Goal: Task Accomplishment & Management: Complete application form

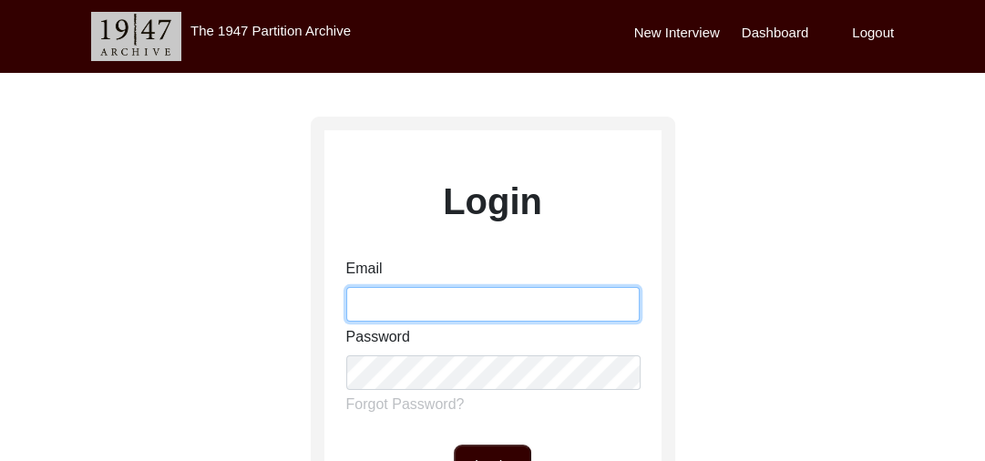
type input "[PERSON_NAME][EMAIL_ADDRESS][PERSON_NAME][DOMAIN_NAME]"
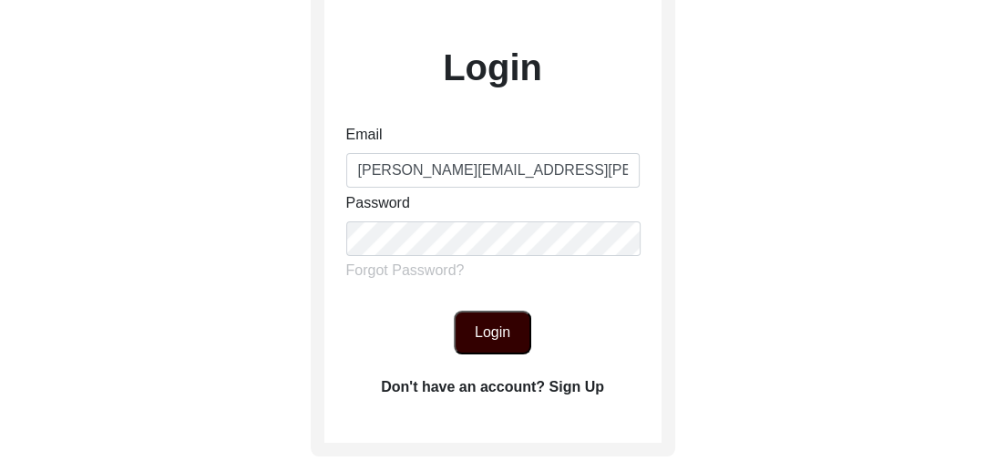
scroll to position [139, 0]
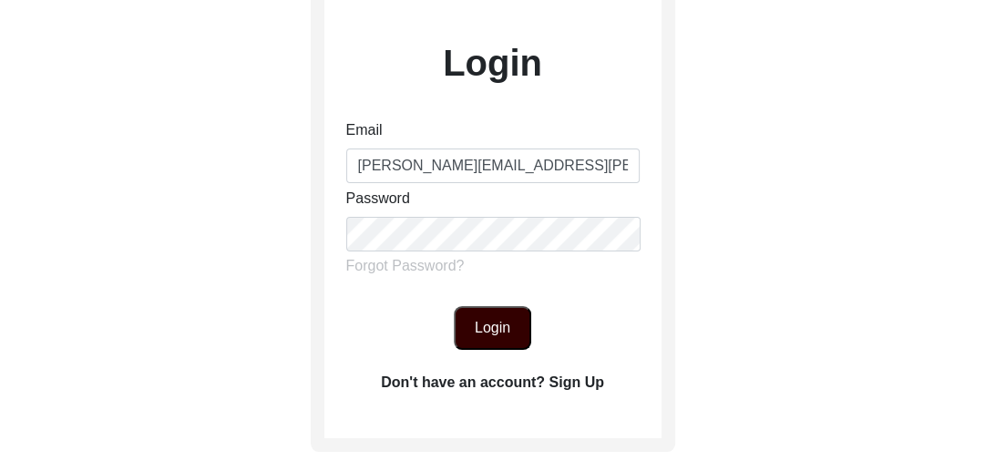
click at [479, 325] on button "Login" at bounding box center [492, 328] width 77 height 44
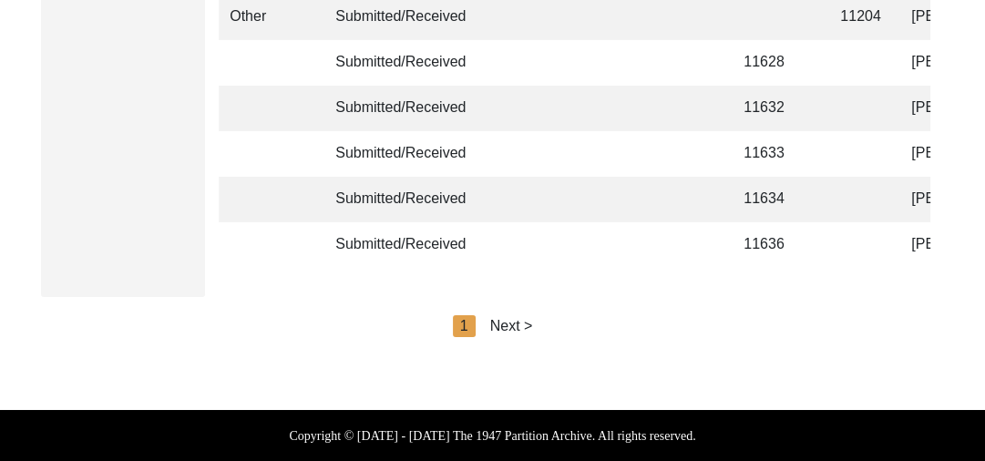
scroll to position [4615, 0]
click at [524, 325] on div "Next >" at bounding box center [511, 326] width 43 height 22
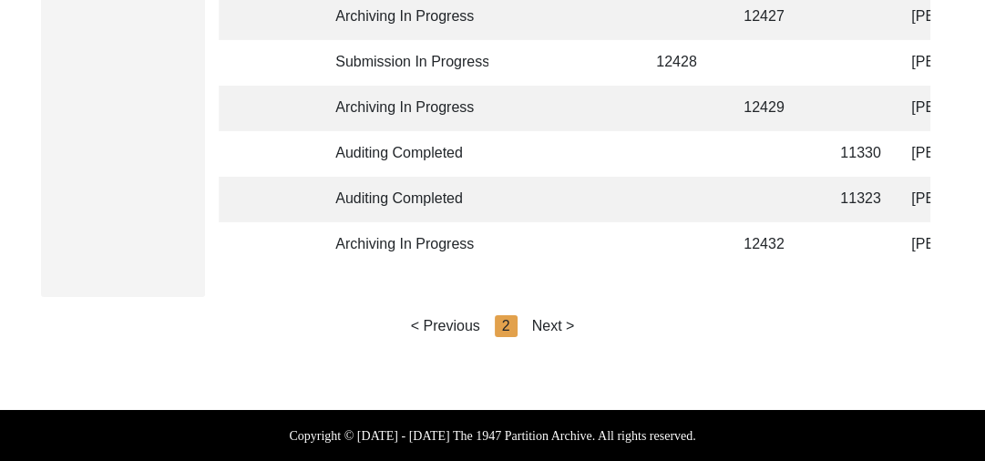
click at [524, 325] on div "< Previous 2 Next >" at bounding box center [493, 326] width 164 height 22
click at [552, 324] on div "Next >" at bounding box center [553, 326] width 43 height 22
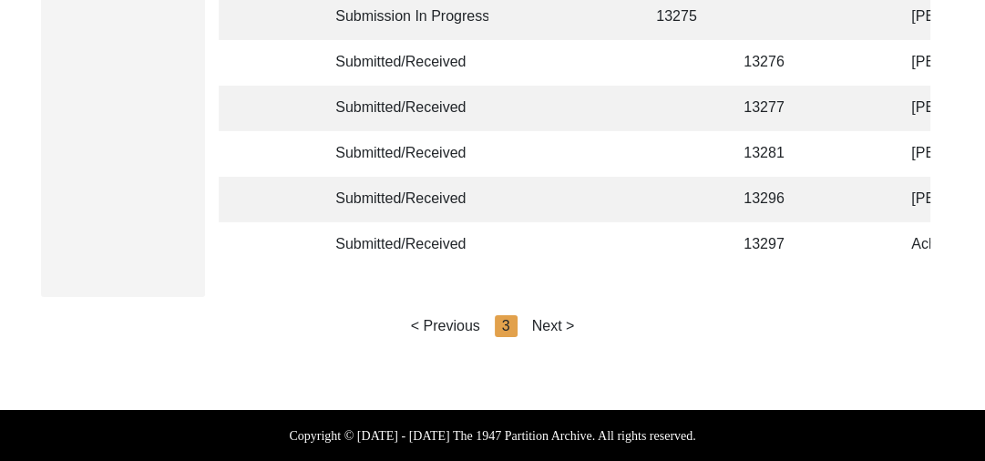
click at [552, 324] on div "Next >" at bounding box center [553, 326] width 43 height 22
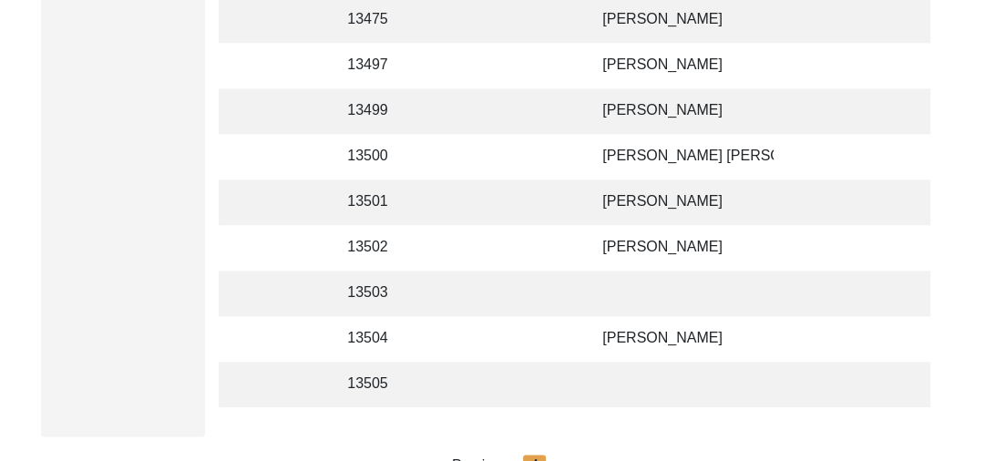
scroll to position [1441, 0]
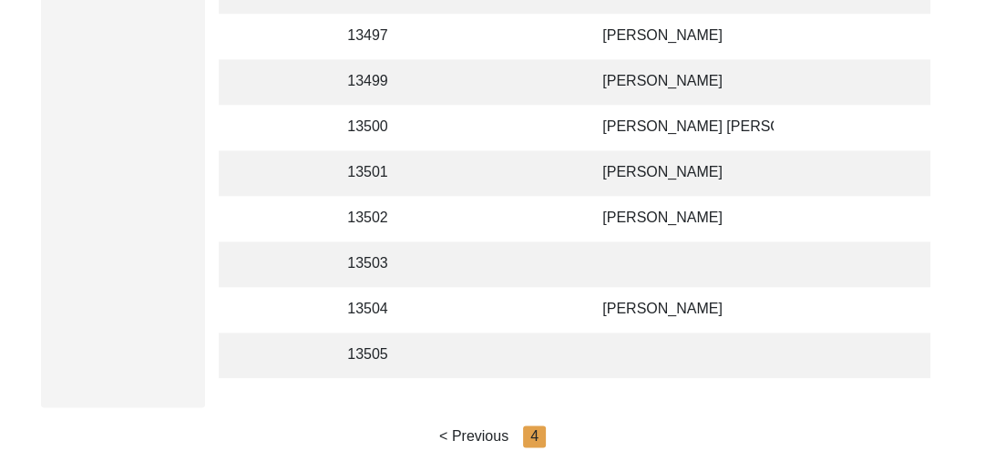
click at [613, 262] on td at bounding box center [682, 265] width 182 height 46
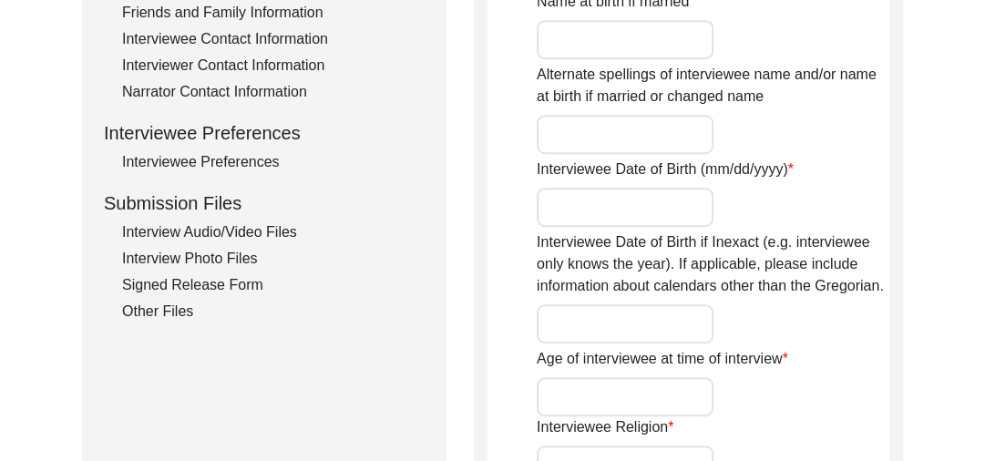
scroll to position [723, 0]
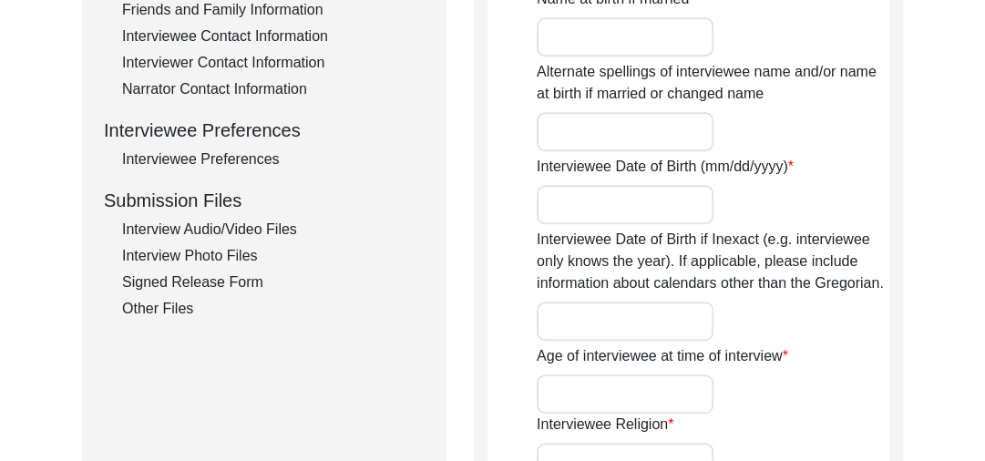
click at [249, 226] on div "Interview Audio/Video Files" at bounding box center [273, 230] width 303 height 22
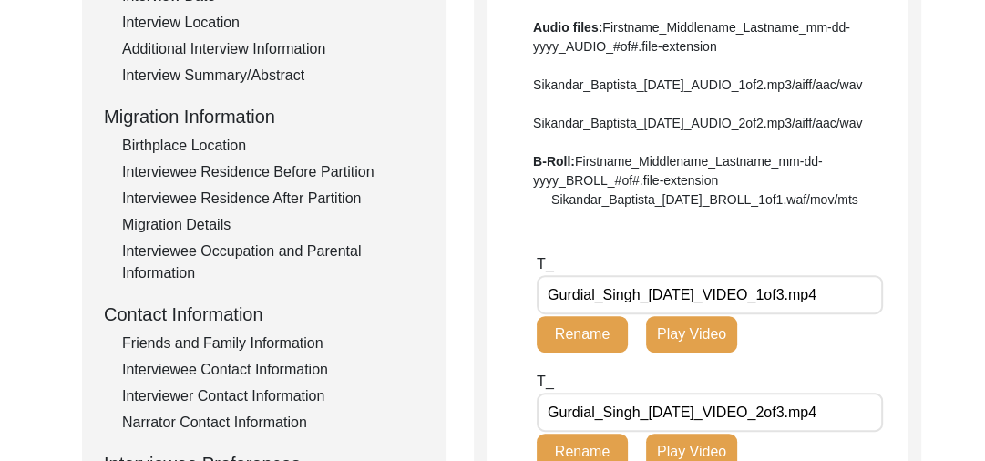
scroll to position [392, 0]
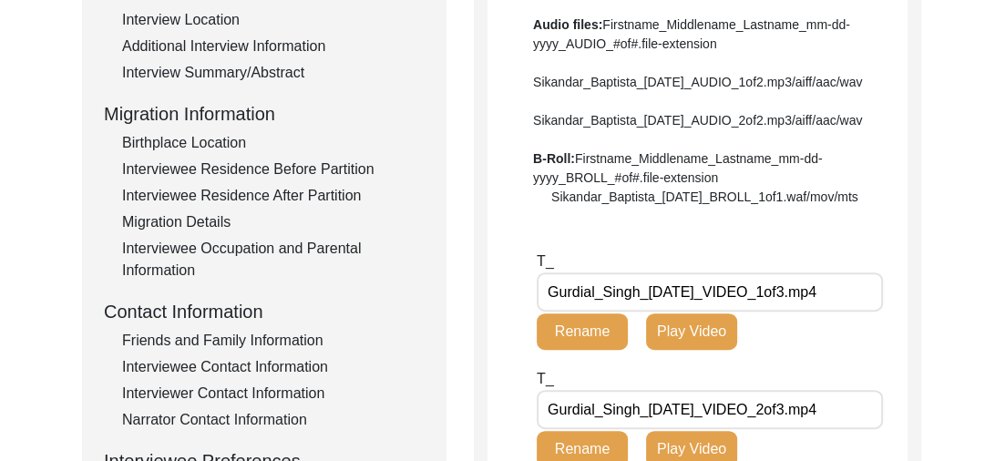
click at [597, 312] on input "Gurdial_Singh_[DATE]_VIDEO_1of3.mp4" at bounding box center [710, 292] width 346 height 39
drag, startPoint x: 597, startPoint y: 343, endPoint x: 540, endPoint y: 347, distance: 56.7
click at [540, 312] on input "Gurdial_Singh_[DATE]_VIDEO_1of3.mp4" at bounding box center [710, 292] width 346 height 39
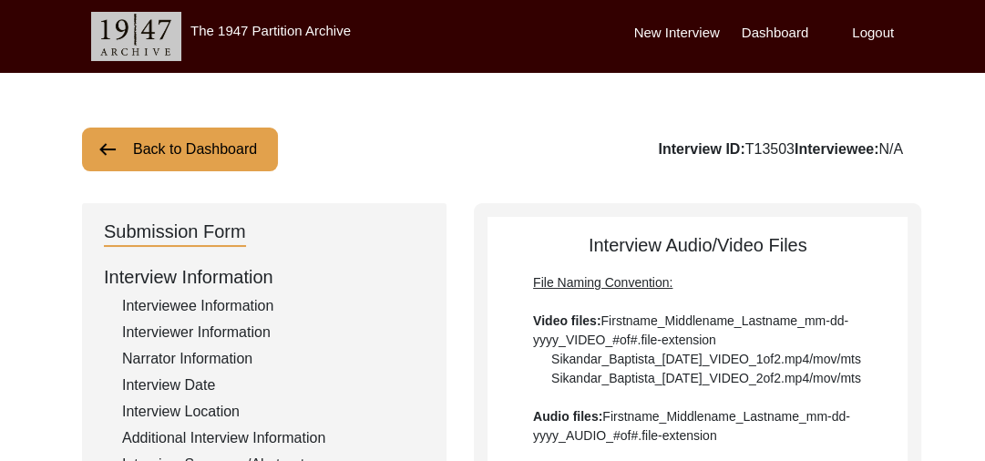
click at [213, 299] on div "Interviewee Information" at bounding box center [273, 306] width 303 height 22
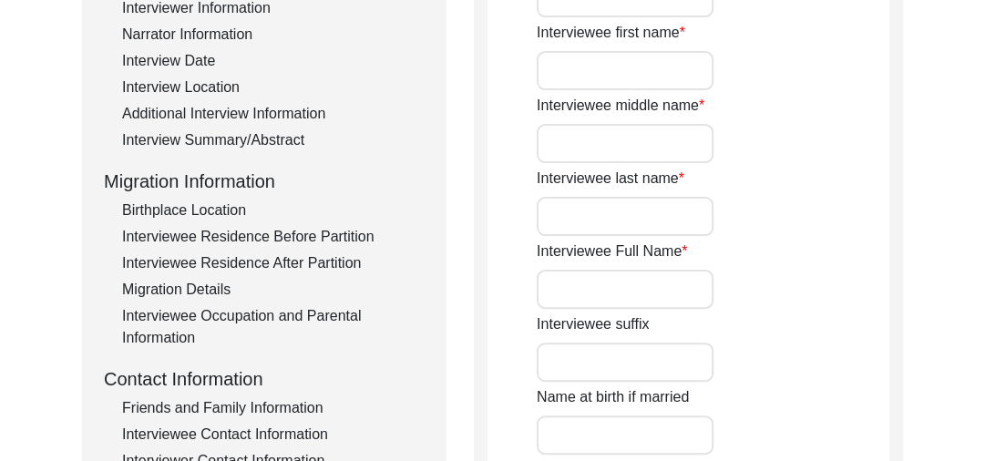
scroll to position [328, 0]
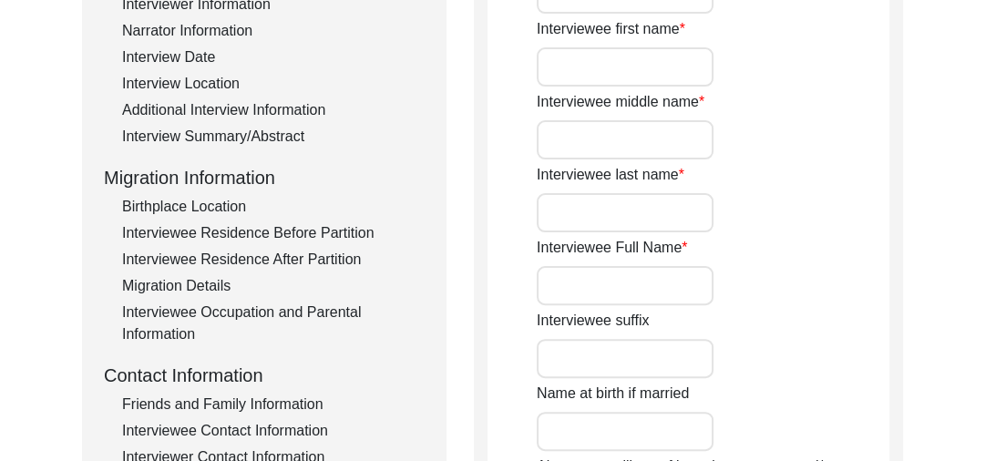
click at [569, 272] on input "Interviewee Full Name" at bounding box center [625, 285] width 177 height 39
paste input "[PERSON_NAME]"
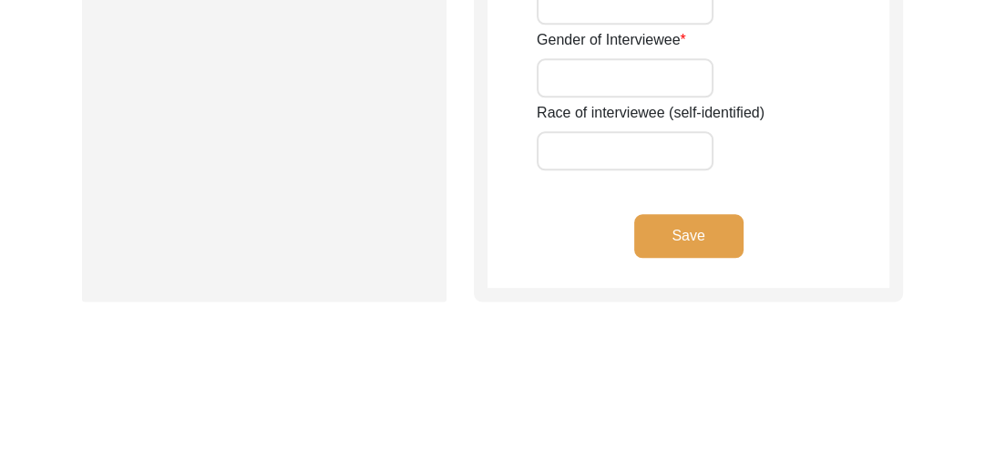
scroll to position [1648, 0]
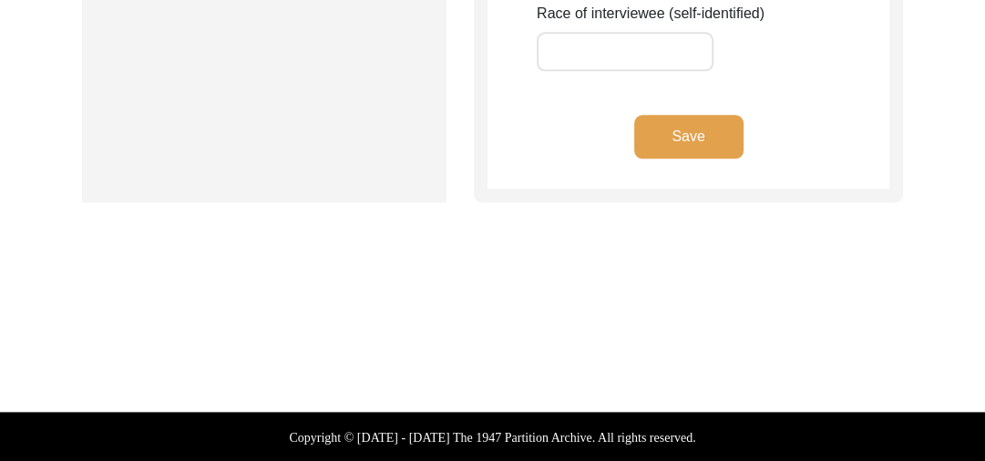
type input "[PERSON_NAME]"
click at [685, 127] on button "Save" at bounding box center [688, 137] width 109 height 44
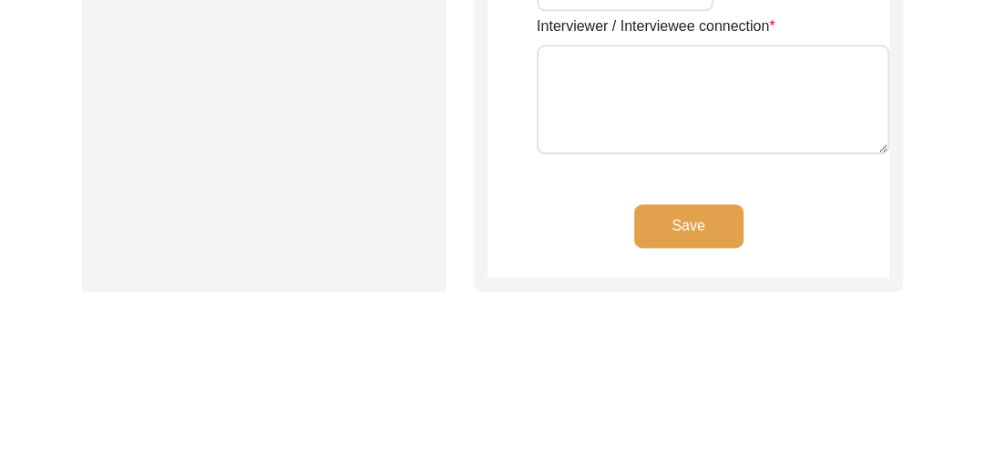
scroll to position [0, 0]
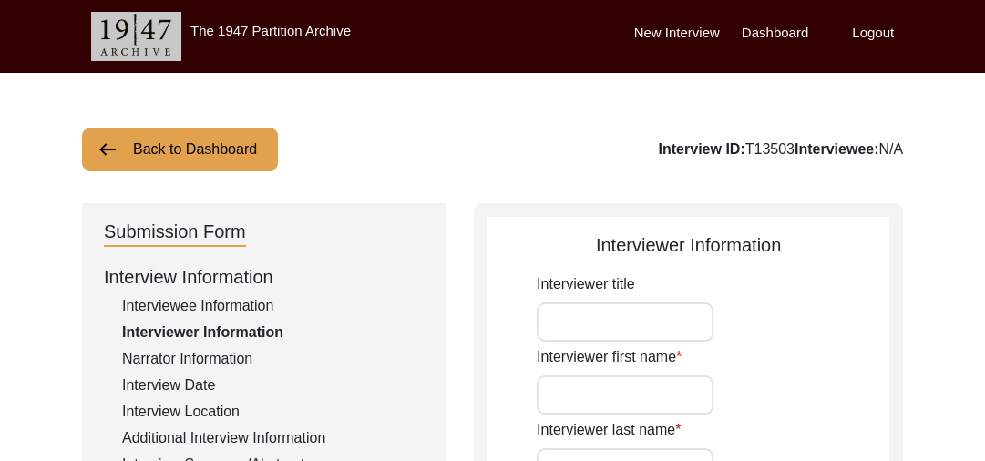
click at [111, 144] on img at bounding box center [108, 150] width 22 height 22
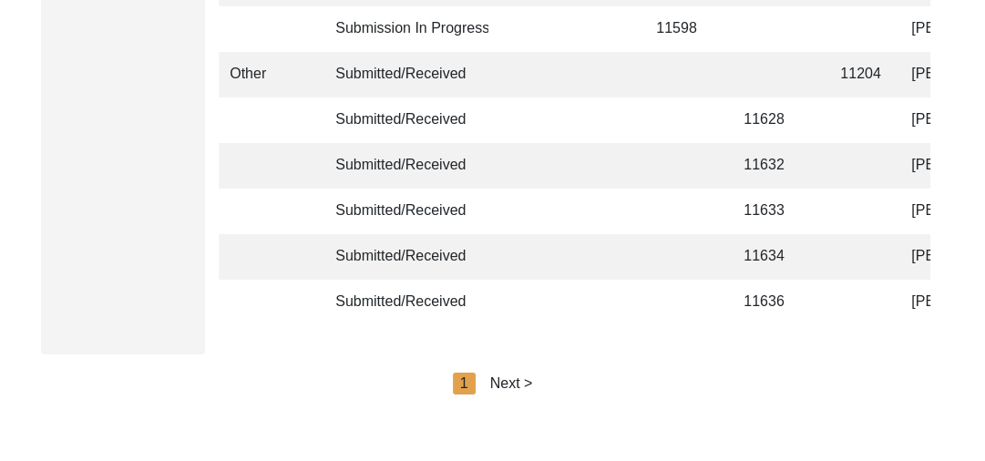
scroll to position [4615, 0]
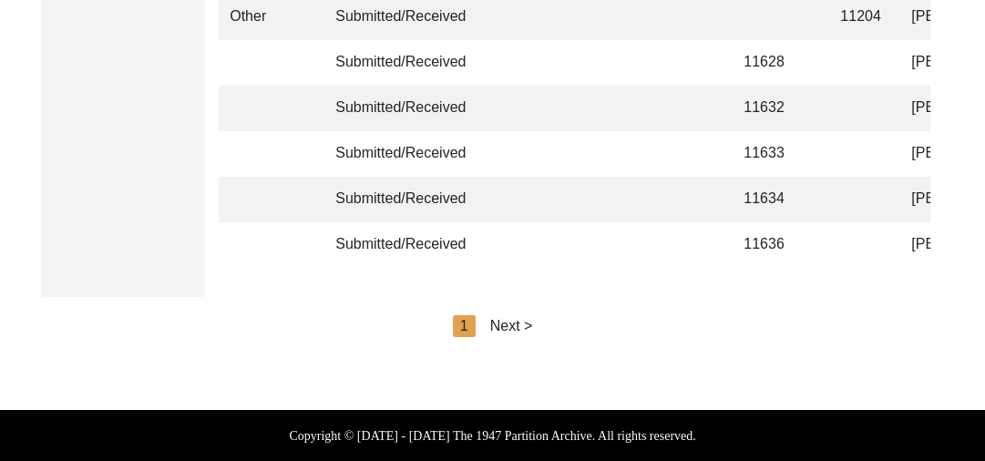
click at [519, 321] on div "Next >" at bounding box center [511, 326] width 43 height 22
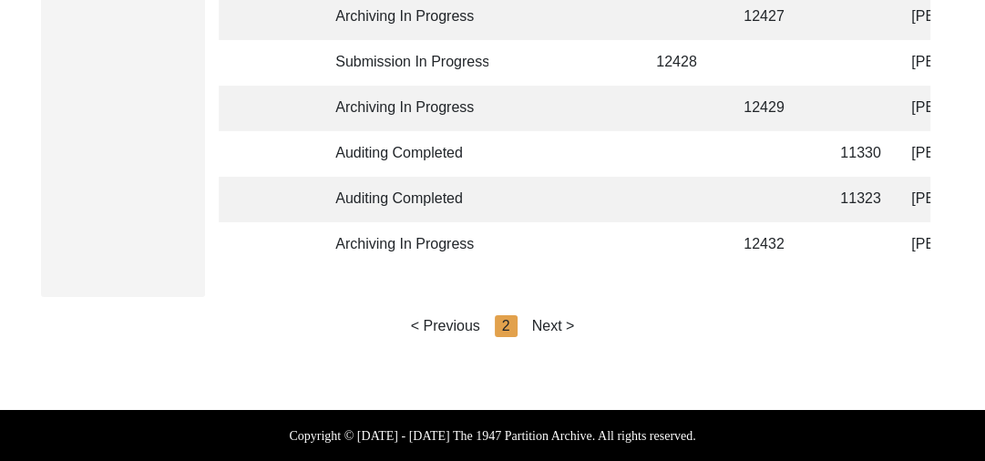
click at [561, 323] on div "Next >" at bounding box center [553, 326] width 43 height 22
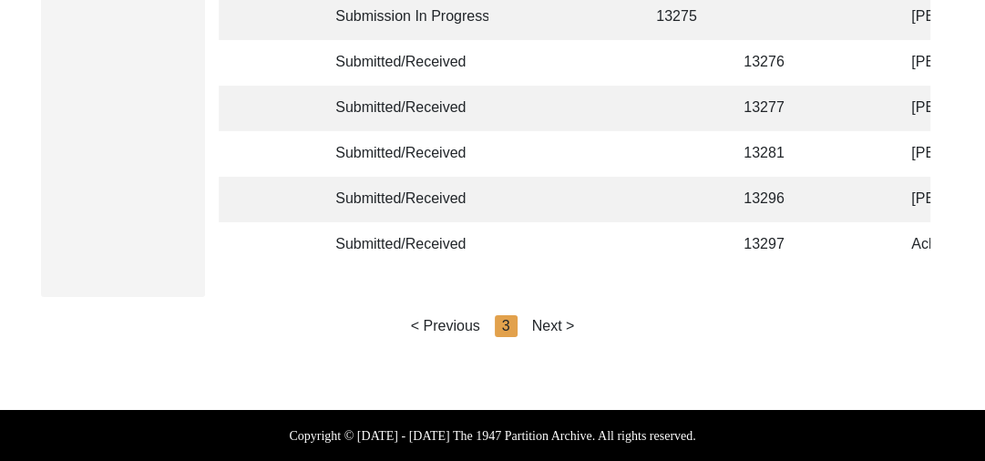
click at [561, 323] on div "Next >" at bounding box center [553, 326] width 43 height 22
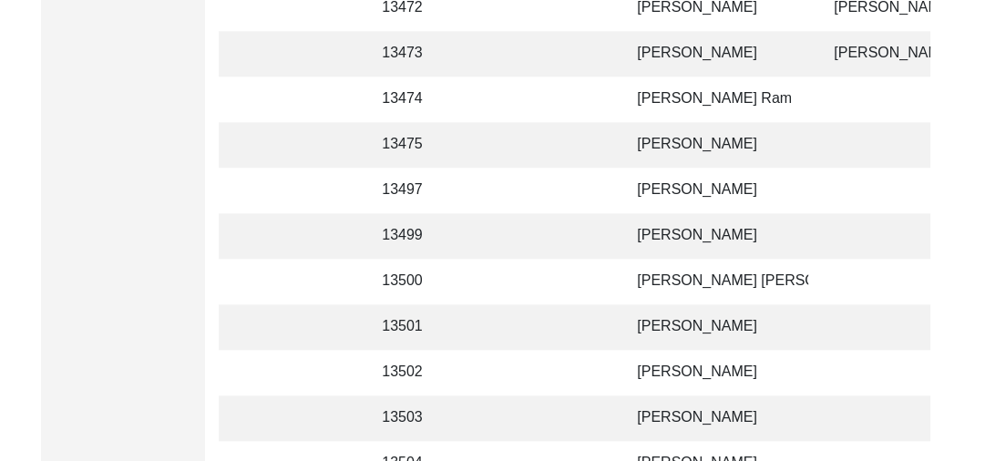
scroll to position [1280, 0]
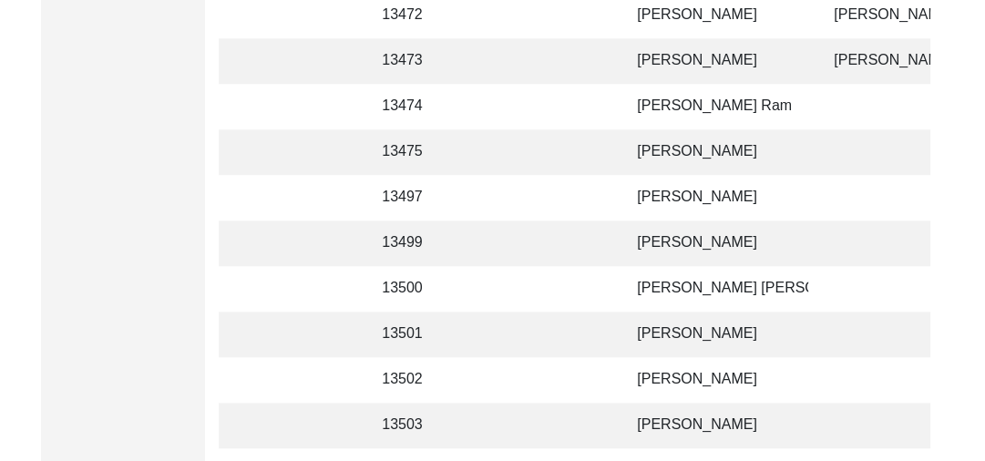
click at [654, 100] on td "[PERSON_NAME] Ram" at bounding box center [717, 107] width 182 height 46
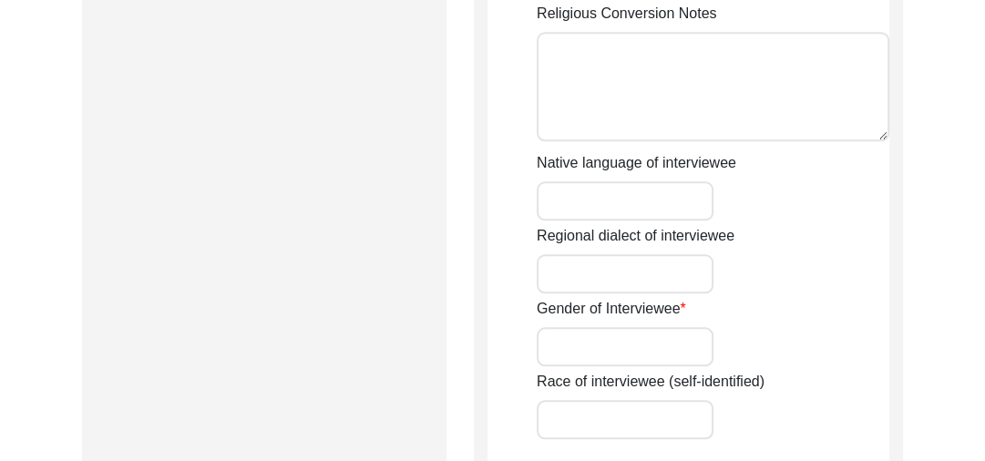
type input "[PERSON_NAME] Ram"
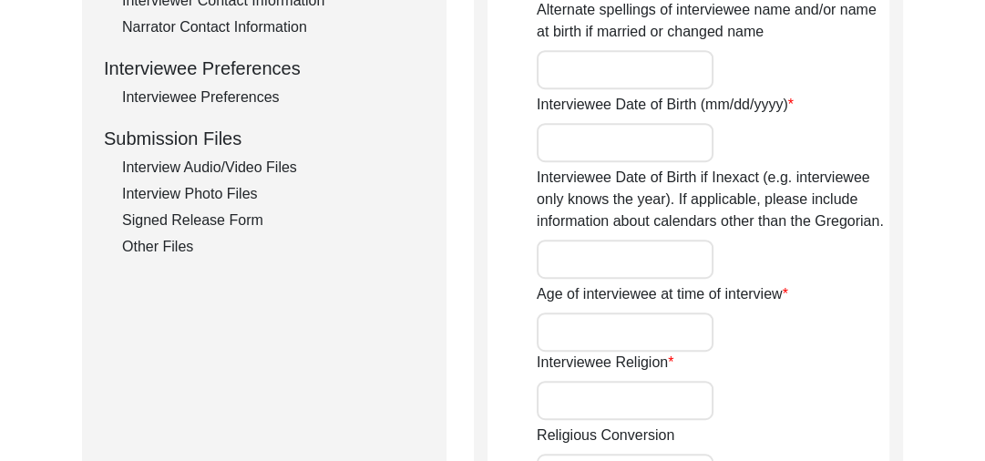
scroll to position [781, 0]
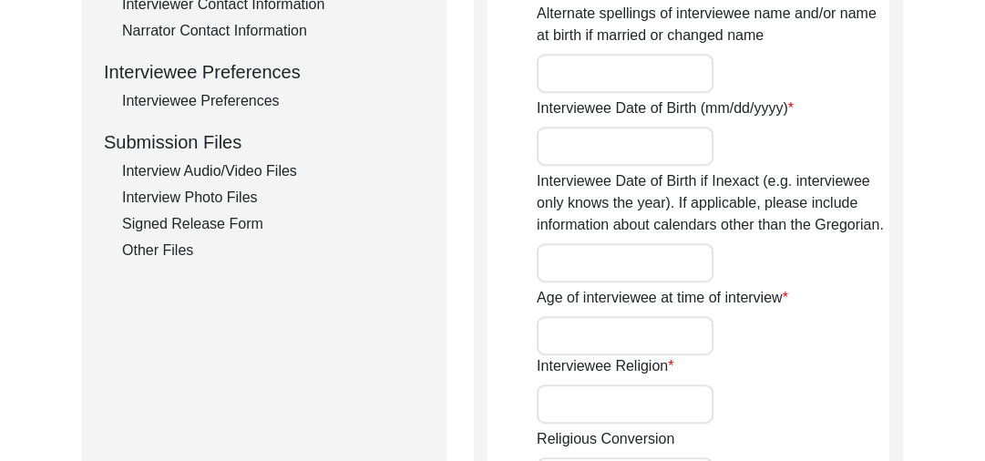
click at [206, 188] on div "Interview Photo Files" at bounding box center [273, 198] width 303 height 22
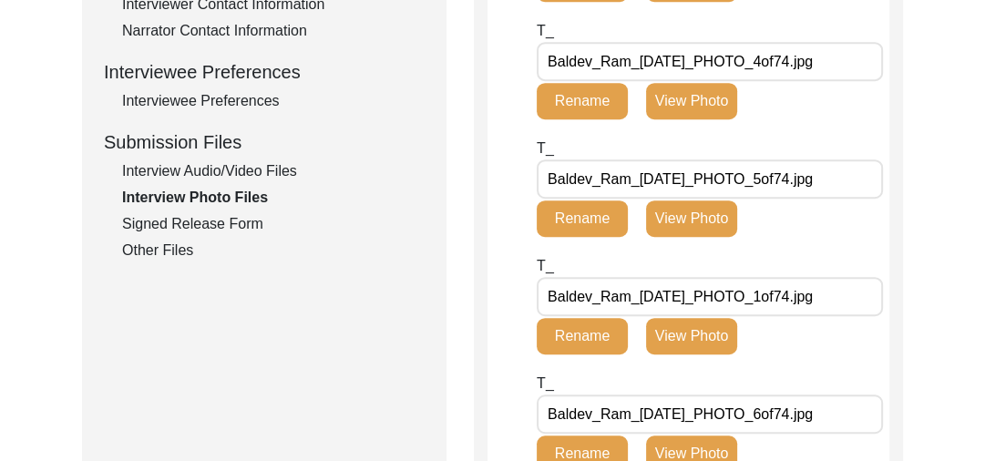
click at [246, 167] on div "Interview Audio/Video Files" at bounding box center [273, 171] width 303 height 22
